Goal: Task Accomplishment & Management: Complete application form

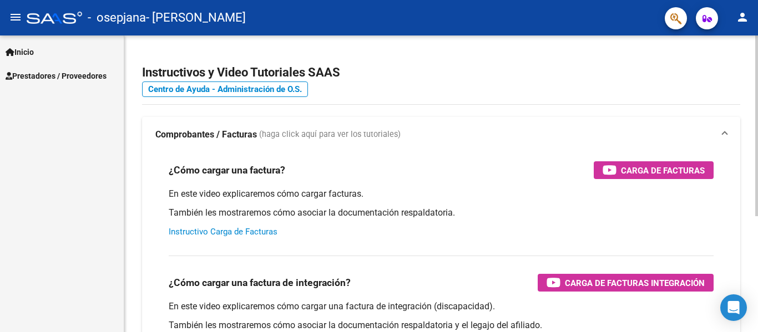
scroll to position [166, 0]
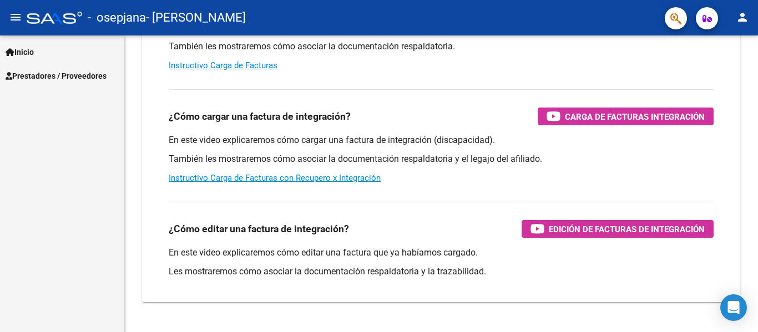
click at [64, 83] on link "Prestadores / Proveedores" at bounding box center [62, 76] width 124 height 24
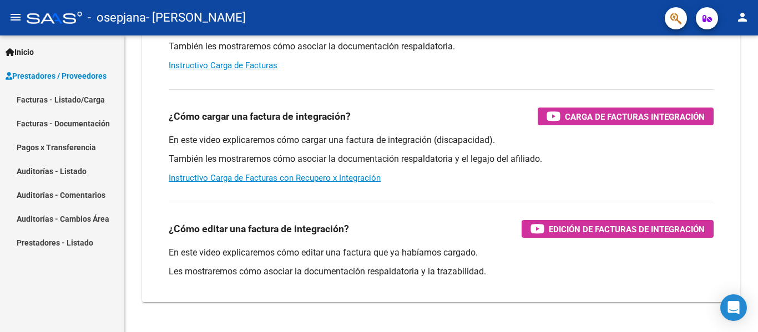
click at [78, 106] on link "Facturas - Listado/Carga" at bounding box center [62, 100] width 124 height 24
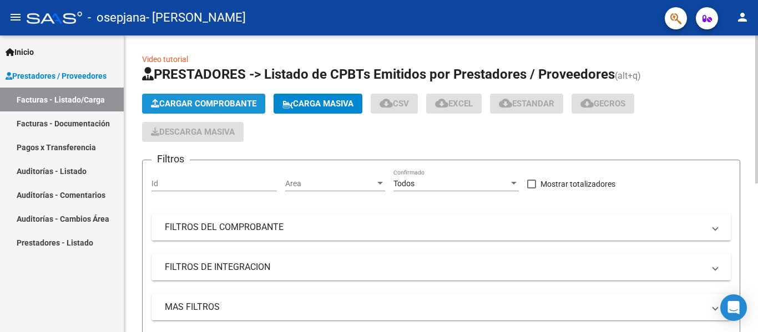
click at [185, 103] on span "Cargar Comprobante" at bounding box center [203, 104] width 105 height 10
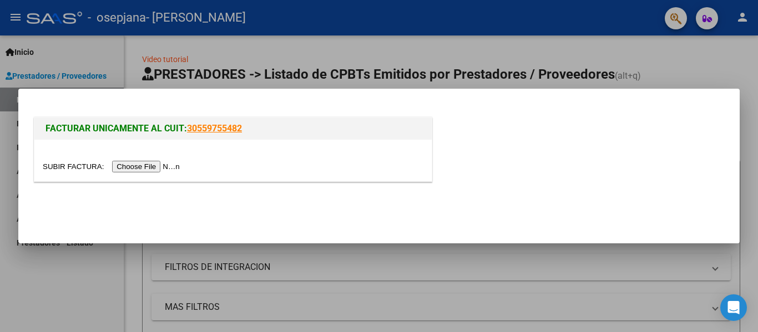
click at [130, 160] on div at bounding box center [232, 161] width 397 height 42
click at [131, 159] on div at bounding box center [232, 161] width 397 height 42
click at [138, 161] on input "file" at bounding box center [113, 167] width 140 height 12
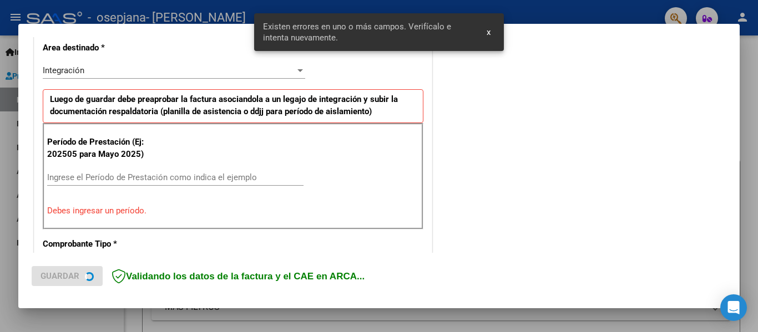
scroll to position [278, 0]
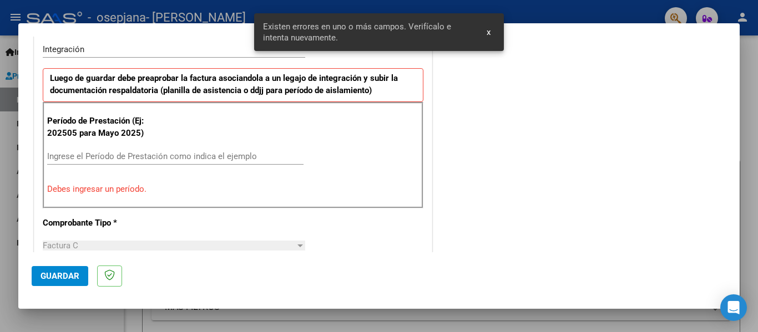
click at [115, 148] on div "Ingrese el Período de Prestación como indica el ejemplo" at bounding box center [175, 156] width 256 height 17
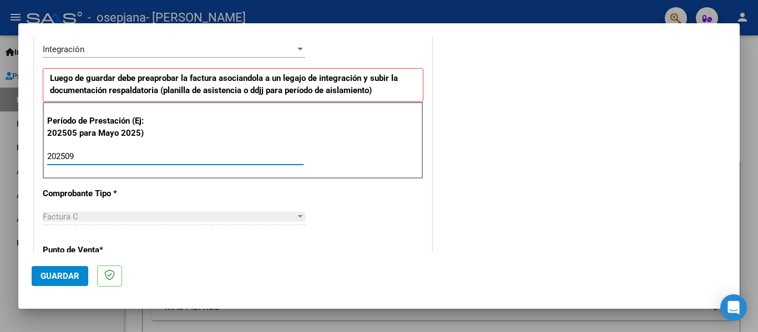
type input "202509"
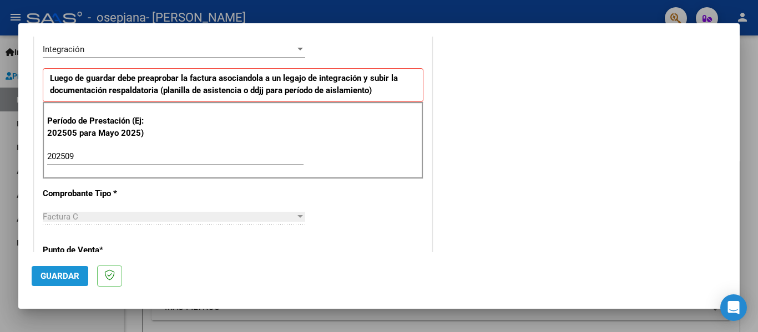
click at [32, 281] on button "Guardar" at bounding box center [60, 276] width 57 height 20
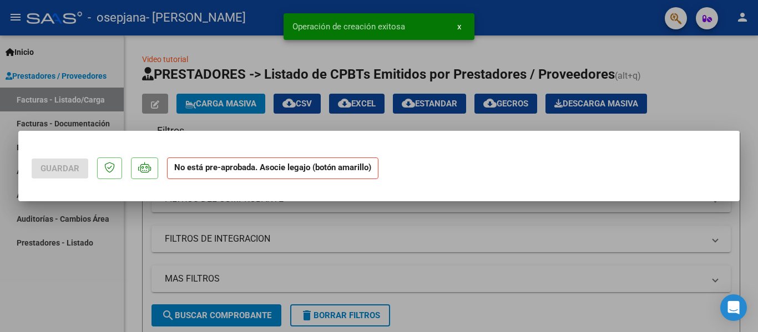
scroll to position [0, 0]
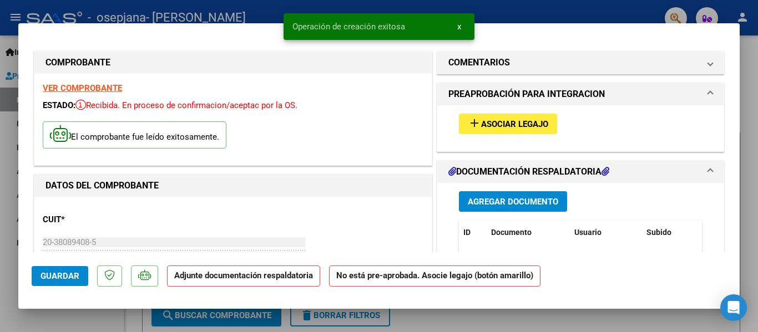
click at [497, 123] on span "Asociar Legajo" at bounding box center [514, 124] width 67 height 10
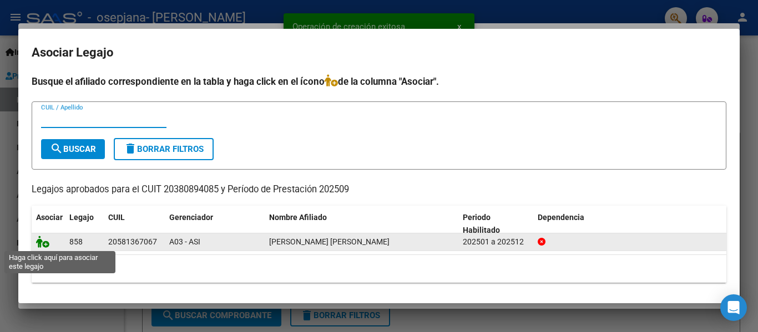
click at [45, 237] on icon at bounding box center [42, 242] width 13 height 12
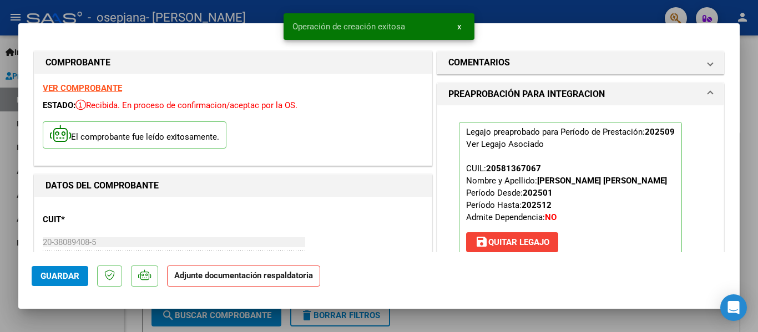
scroll to position [222, 0]
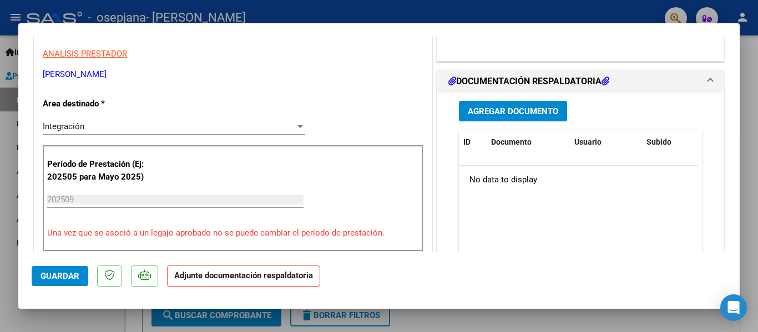
click at [505, 118] on button "Agregar Documento" at bounding box center [513, 111] width 108 height 21
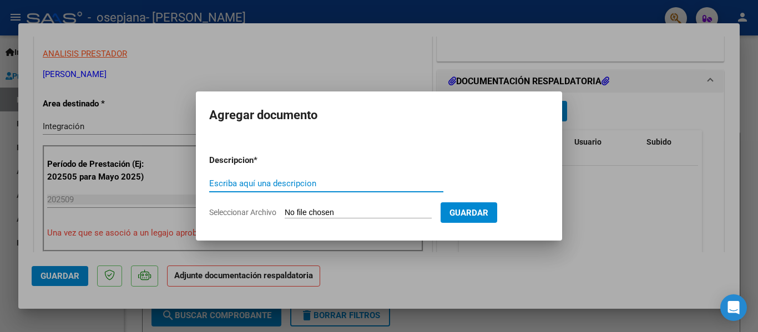
click at [344, 206] on form "Descripcion * Escriba aquí una descripcion Seleccionar Archivo Guardar" at bounding box center [378, 186] width 339 height 81
click at [344, 210] on input "Seleccionar Archivo" at bounding box center [358, 213] width 147 height 11
type input "C:\fakepath\Asistencia.pdf"
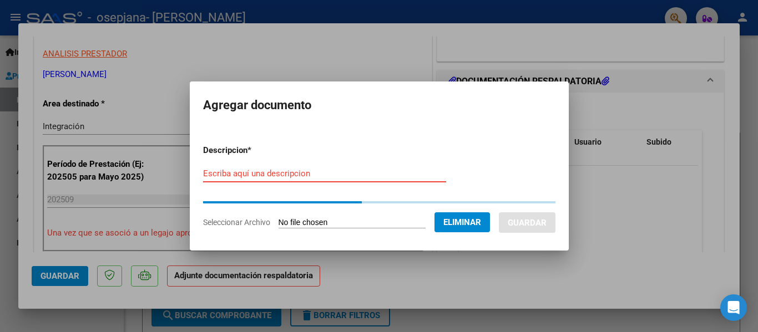
click at [304, 176] on input "Escriba aquí una descripcion" at bounding box center [324, 174] width 243 height 10
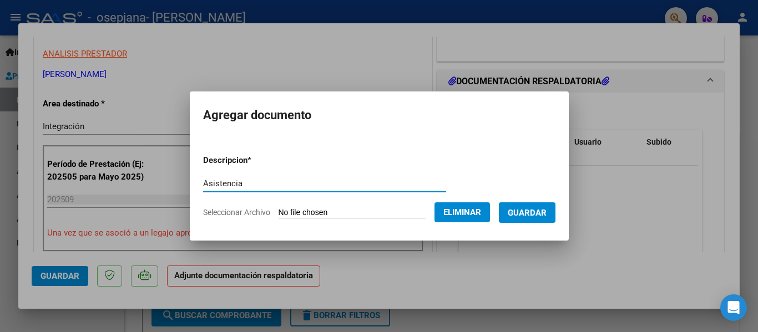
type input "Asistencia"
click at [518, 213] on button "Guardar" at bounding box center [527, 212] width 57 height 21
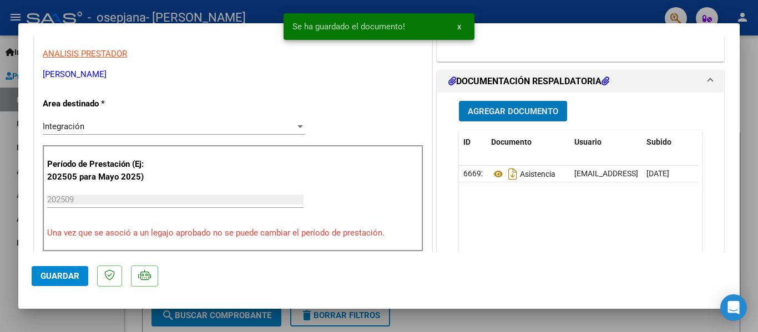
click at [516, 121] on button "Agregar Documento" at bounding box center [513, 111] width 108 height 21
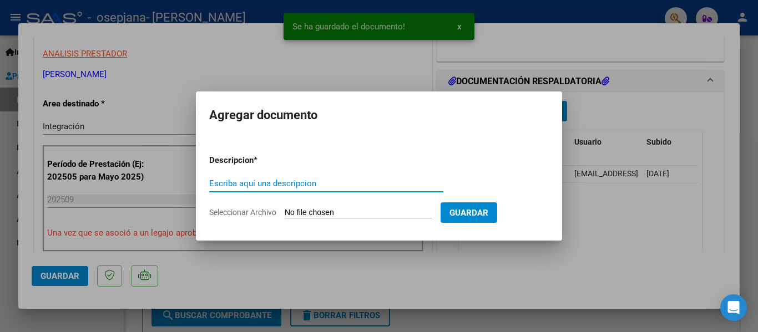
click at [336, 206] on form "Descripcion * Escriba aquí una descripcion Seleccionar Archivo Guardar" at bounding box center [378, 186] width 339 height 81
click at [336, 211] on input "Seleccionar Archivo" at bounding box center [358, 213] width 147 height 11
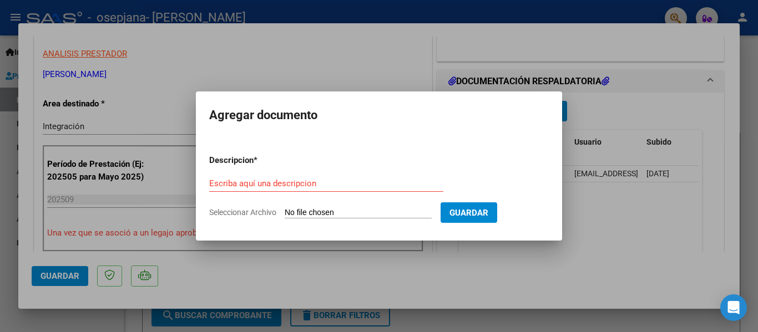
type input "C:\fakepath\Autorizacion.pdf"
drag, startPoint x: 336, startPoint y: 211, endPoint x: 303, endPoint y: 178, distance: 45.9
click at [303, 179] on input "Escriba aquí una descripcion" at bounding box center [326, 184] width 234 height 10
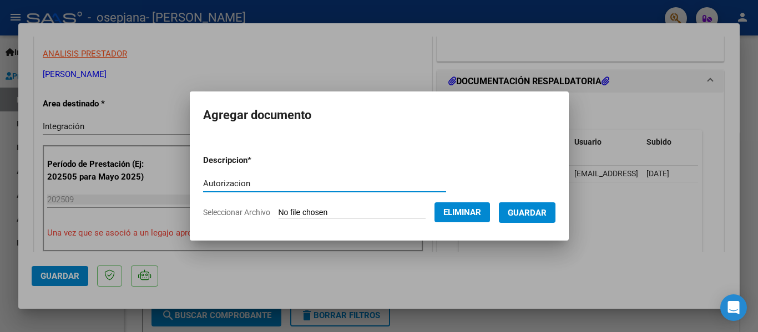
type input "Autorizacion"
click at [548, 204] on button "Guardar" at bounding box center [527, 212] width 57 height 21
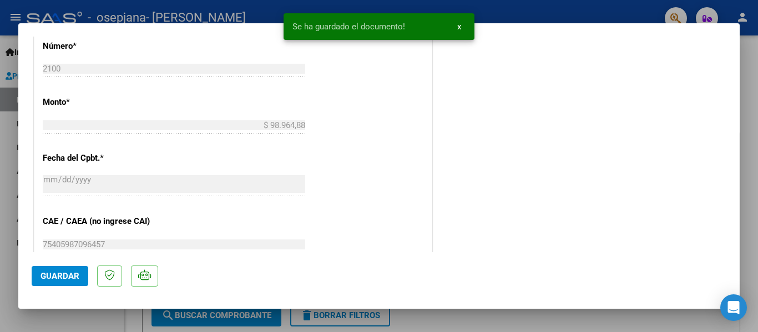
scroll to position [777, 0]
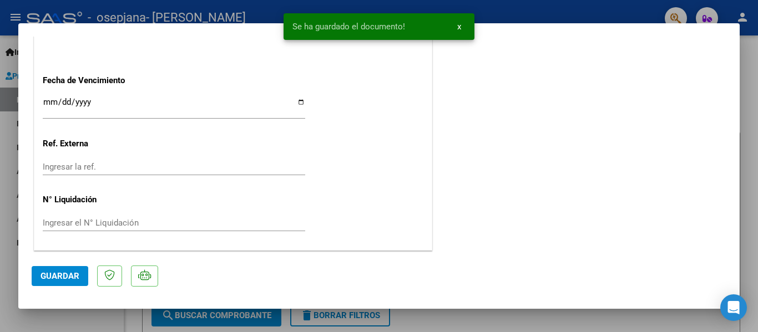
click at [75, 271] on button "Guardar" at bounding box center [60, 276] width 57 height 20
